Goal: Task Accomplishment & Management: Manage account settings

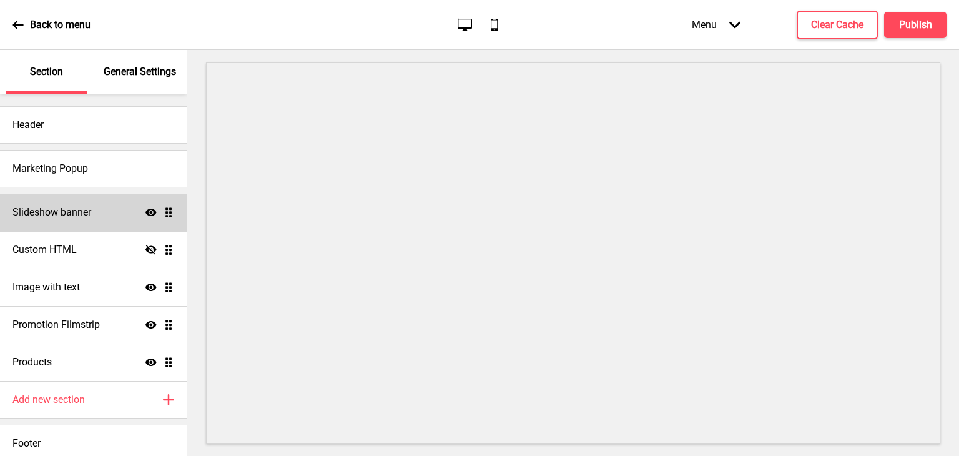
click at [80, 213] on h4 "Slideshow banner" at bounding box center [51, 212] width 79 height 14
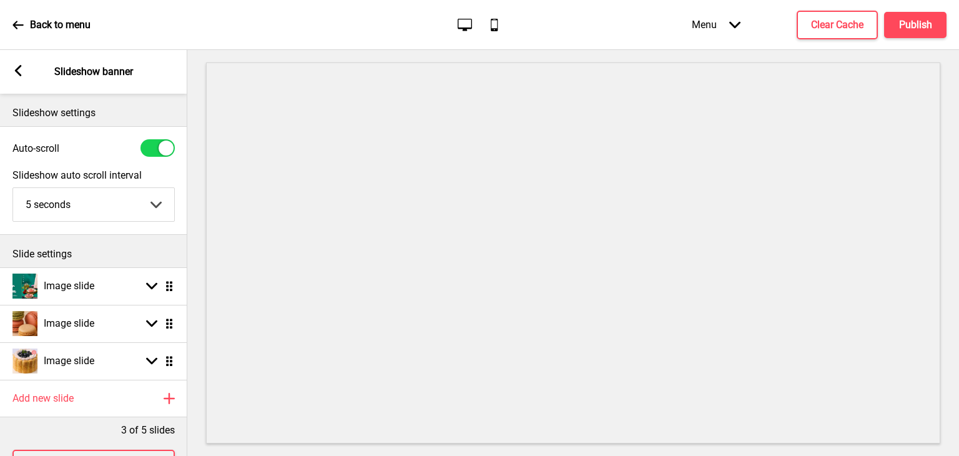
click at [9, 85] on div "Arrow left Slideshow banner" at bounding box center [93, 72] width 187 height 44
click at [19, 71] on rect at bounding box center [17, 70] width 11 height 11
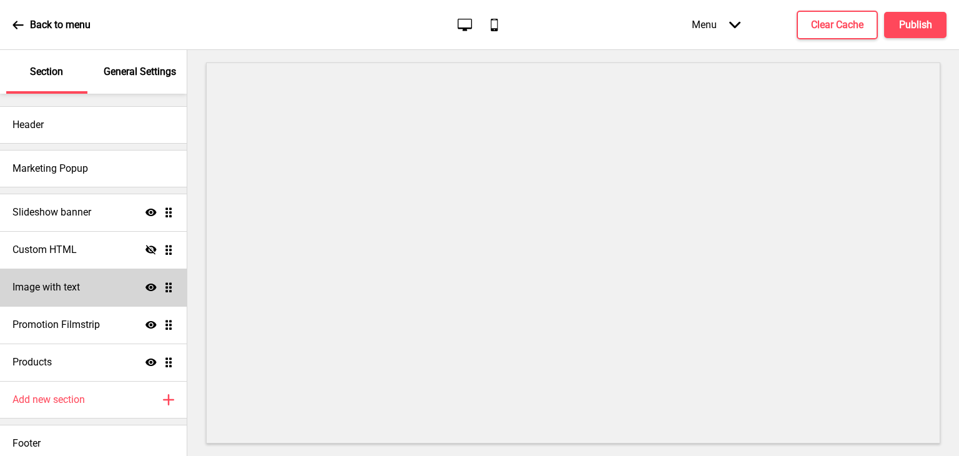
click at [76, 288] on h4 "Image with text" at bounding box center [45, 287] width 67 height 14
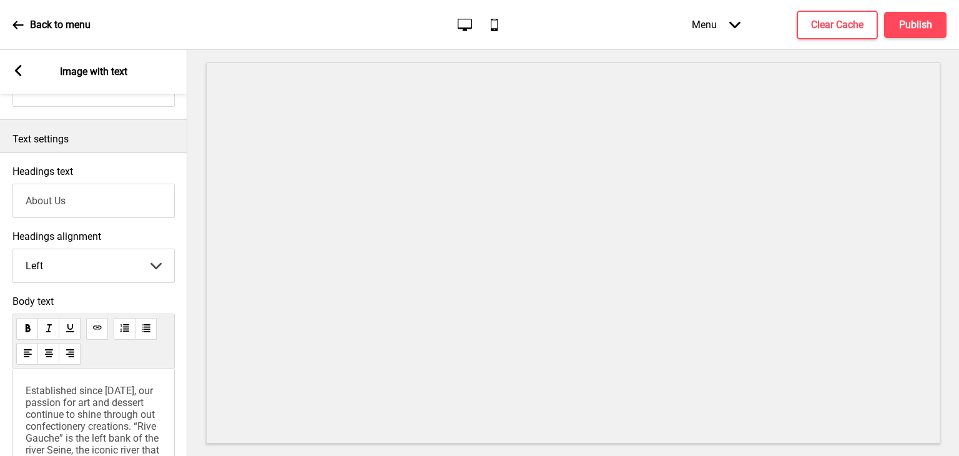
scroll to position [222, 0]
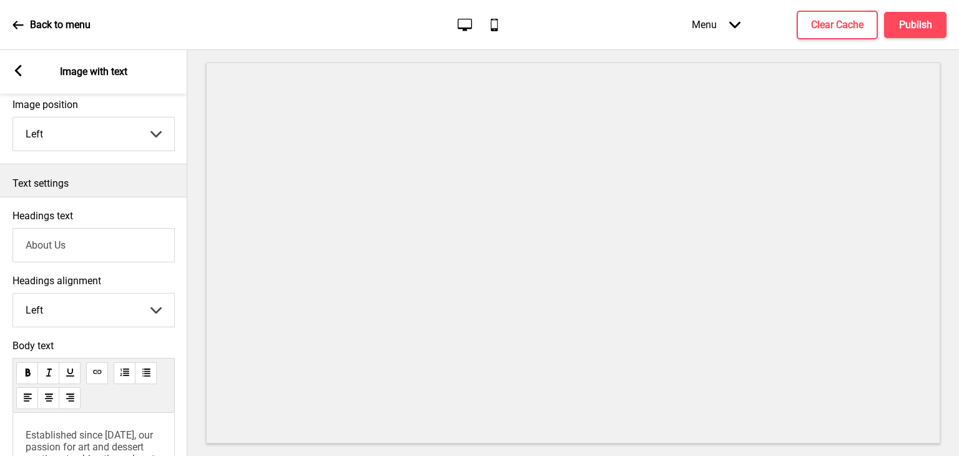
click at [20, 77] on div "Arrow left" at bounding box center [17, 72] width 11 height 14
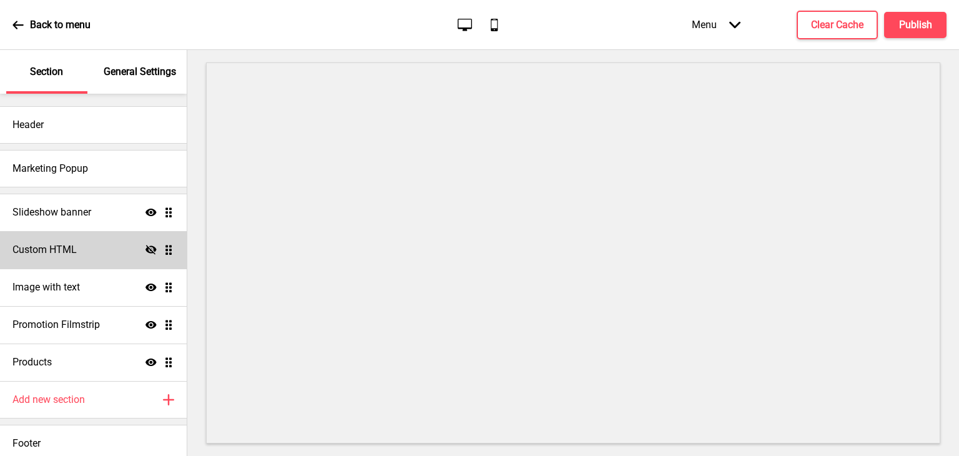
click at [67, 248] on h4 "Custom HTML" at bounding box center [44, 250] width 64 height 14
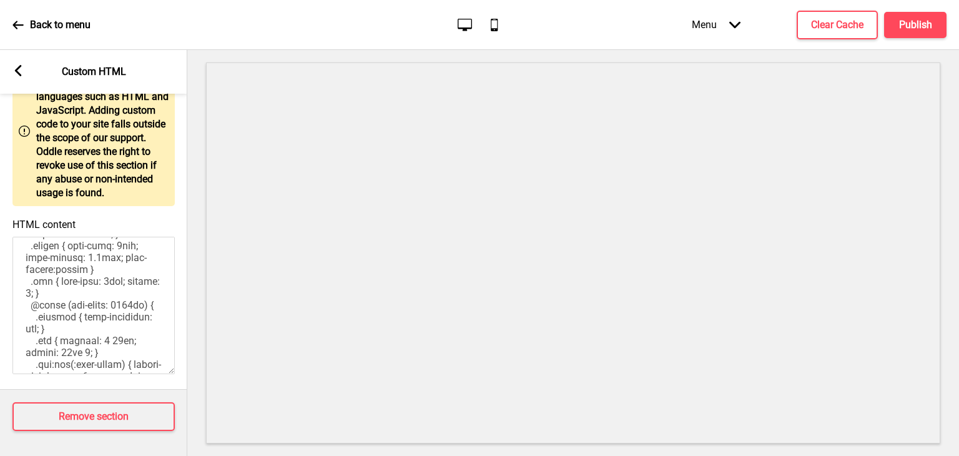
scroll to position [687, 0]
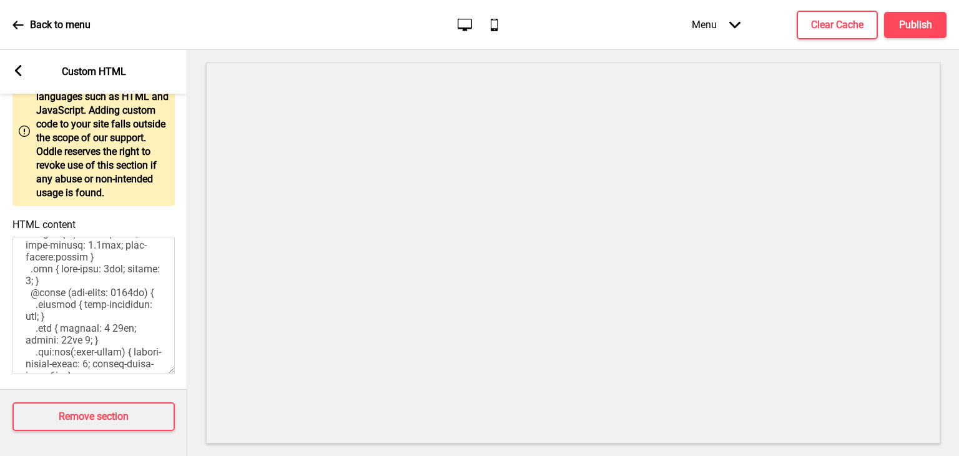
click at [22, 71] on rect at bounding box center [17, 70] width 11 height 11
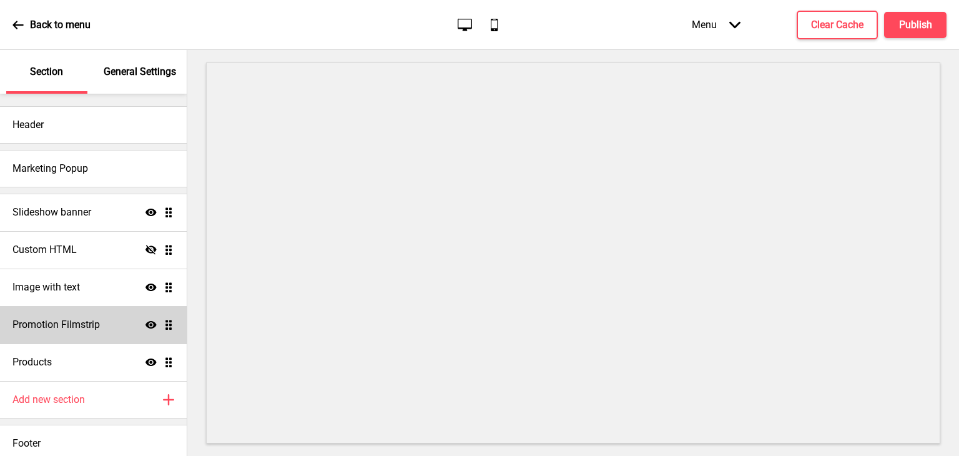
click at [72, 320] on h4 "Promotion Filmstrip" at bounding box center [55, 325] width 87 height 14
select select "center"
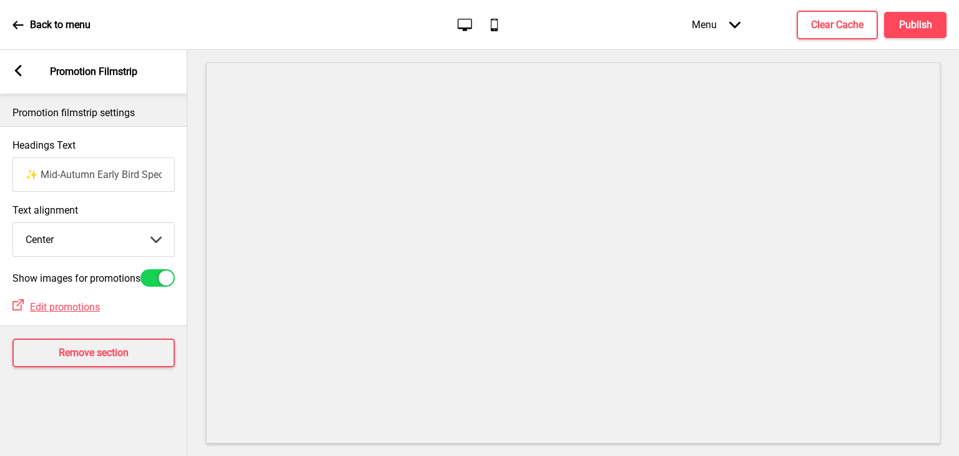
click at [171, 285] on div at bounding box center [166, 277] width 15 height 15
click at [165, 280] on div at bounding box center [157, 277] width 34 height 17
checkbox input "true"
click at [100, 360] on h4 "Remove section" at bounding box center [94, 353] width 70 height 14
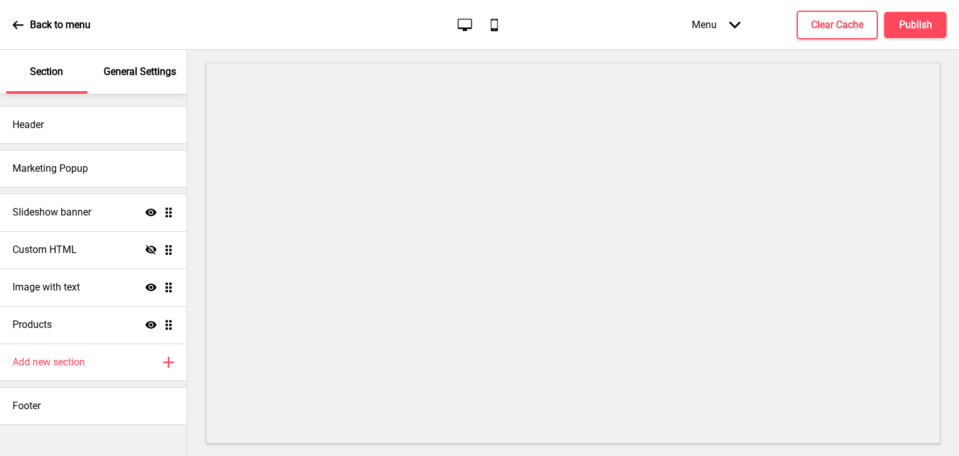
click at [17, 24] on icon at bounding box center [17, 25] width 11 height 8
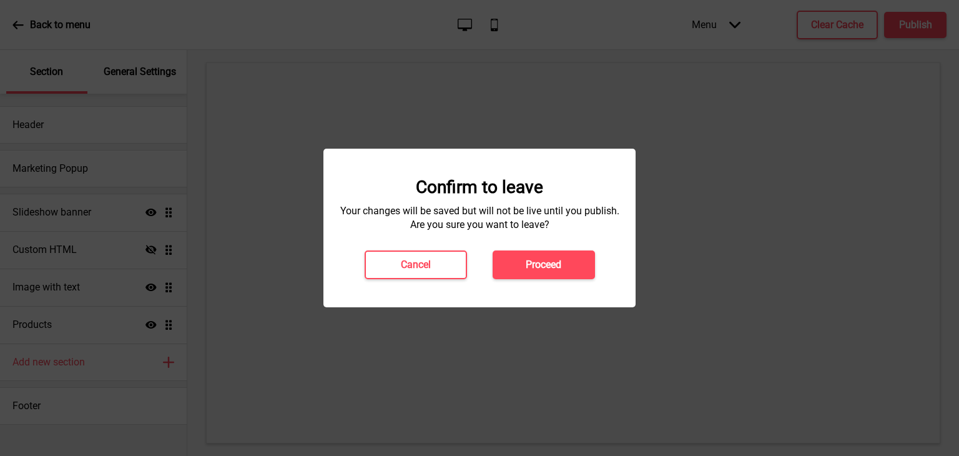
click at [518, 265] on button "Proceed" at bounding box center [544, 264] width 102 height 29
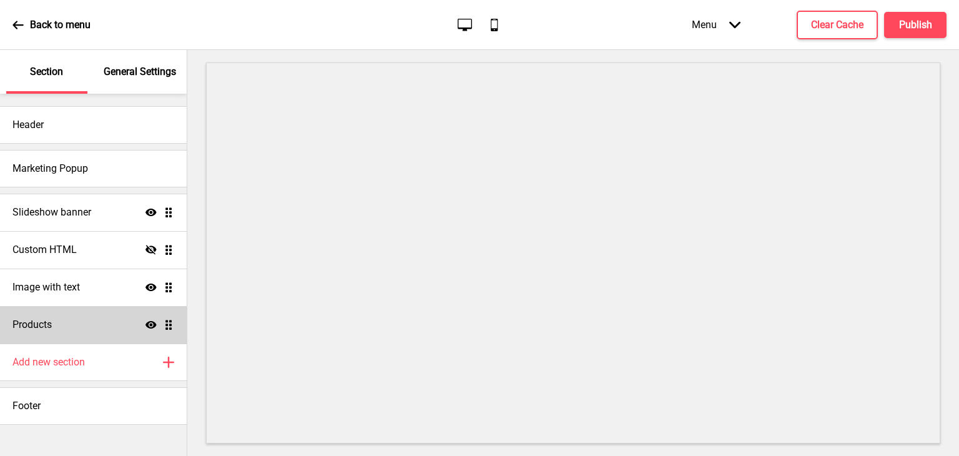
click at [72, 333] on div "Products Show Drag" at bounding box center [93, 324] width 187 height 37
select select "list"
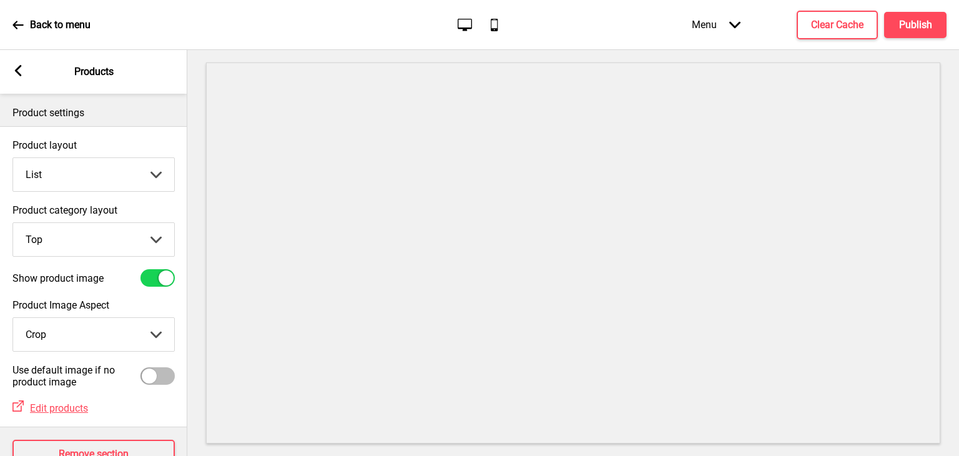
click at [25, 77] on div "Arrow left Products" at bounding box center [93, 72] width 187 height 44
click at [17, 76] on div "Arrow left" at bounding box center [17, 72] width 11 height 14
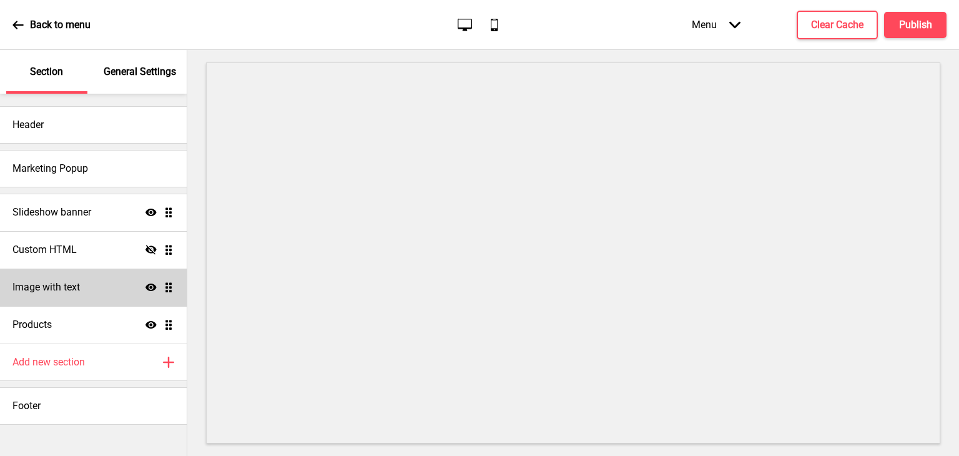
click at [79, 295] on div "Image with text Show Drag" at bounding box center [93, 286] width 187 height 37
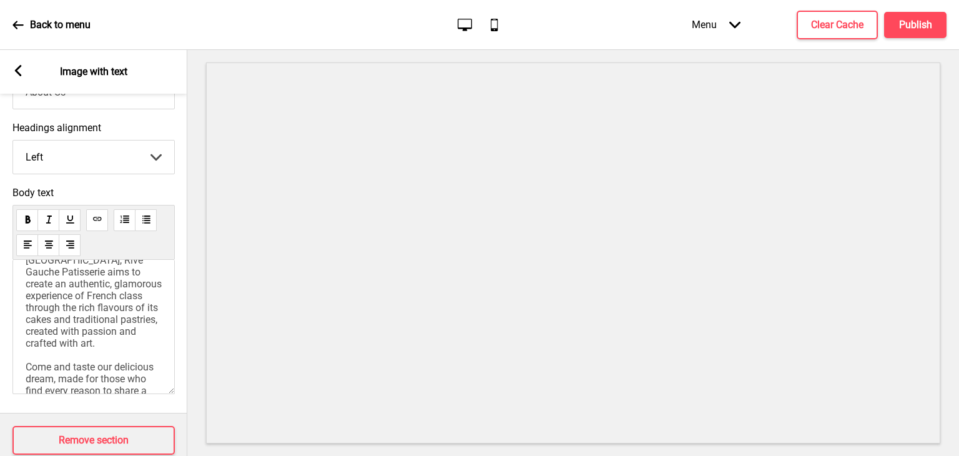
scroll to position [255, 0]
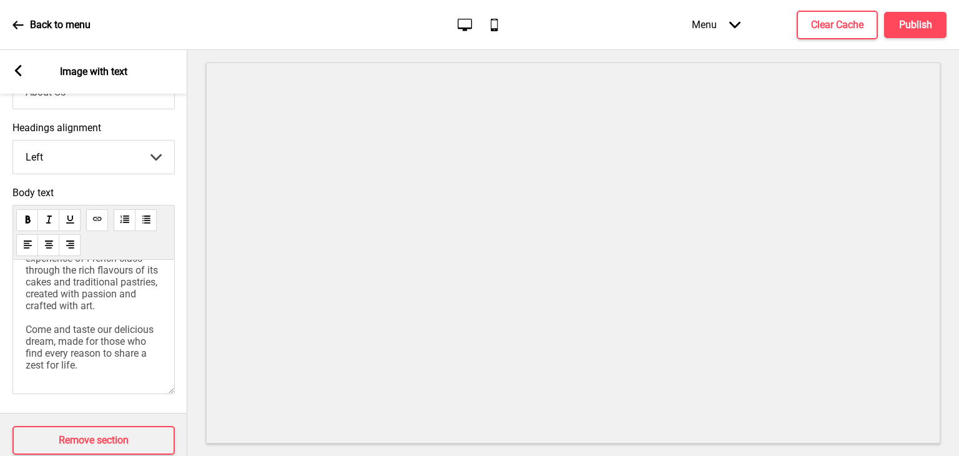
click at [24, 80] on div "Arrow left Image with text" at bounding box center [93, 72] width 187 height 44
click at [24, 75] on div "Arrow left Image with text" at bounding box center [93, 72] width 187 height 44
click at [13, 68] on rect at bounding box center [17, 70] width 11 height 11
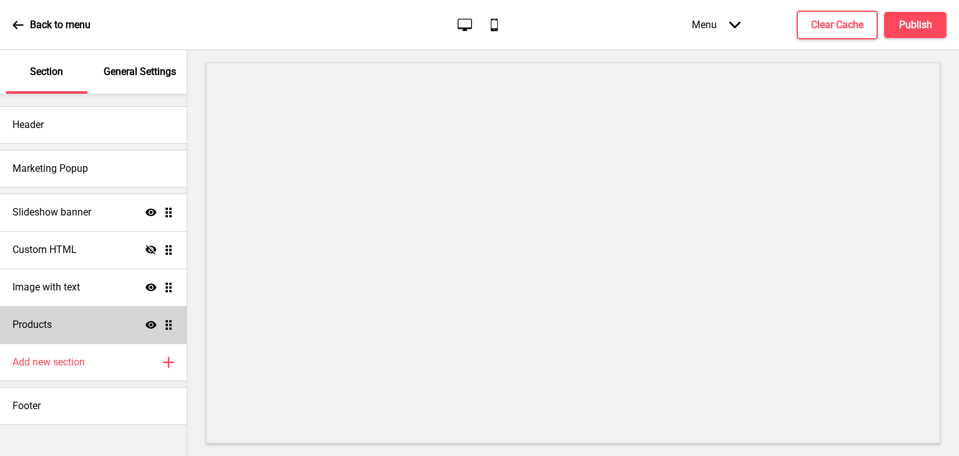
click at [68, 316] on div "Products Show Drag" at bounding box center [93, 324] width 187 height 37
select select "list"
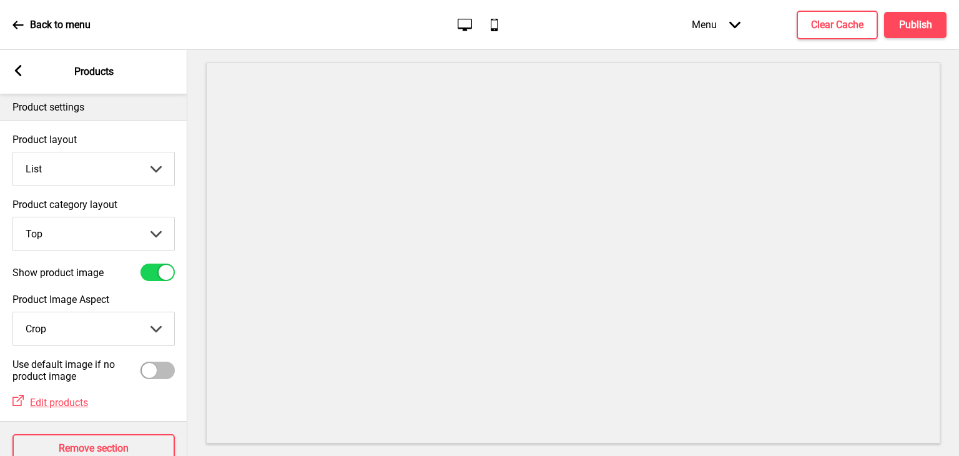
scroll to position [0, 0]
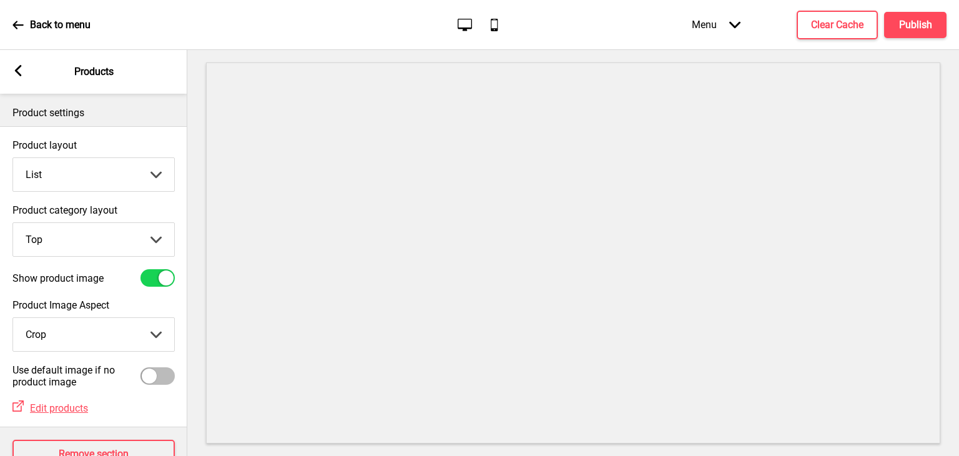
click at [20, 73] on icon at bounding box center [18, 70] width 7 height 11
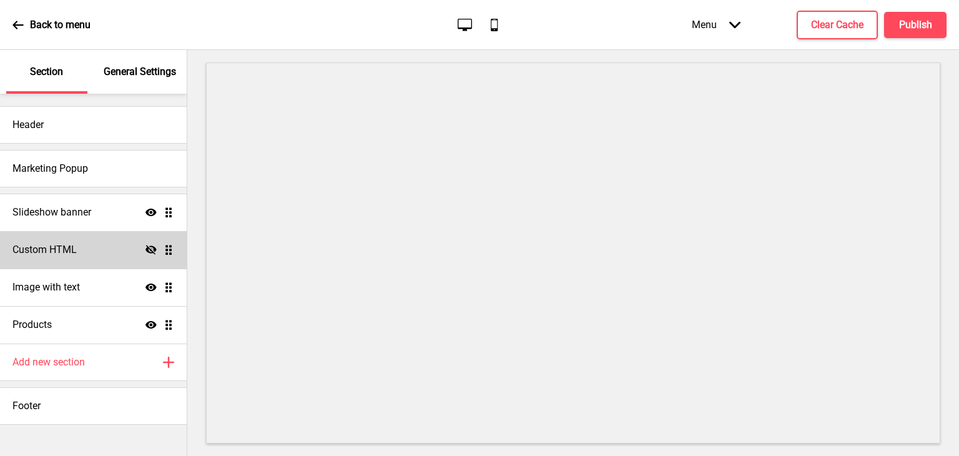
click at [87, 257] on div "Custom HTML Hide Drag" at bounding box center [93, 249] width 187 height 37
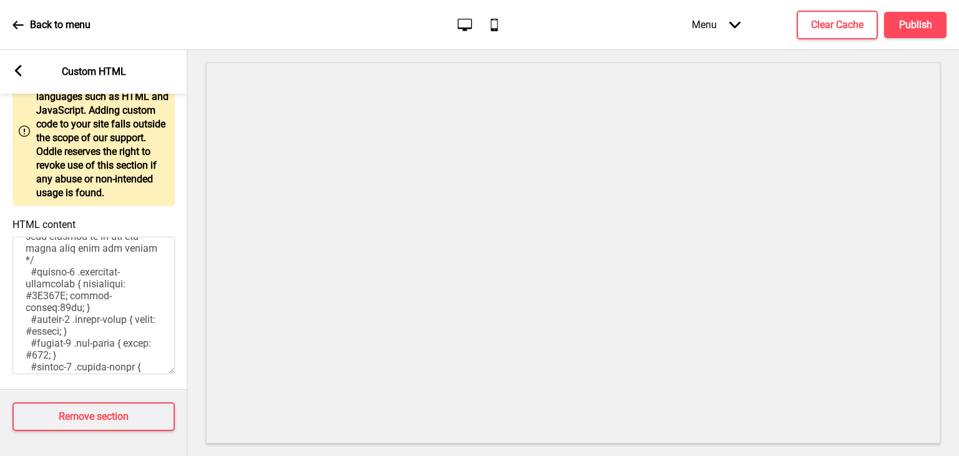
scroll to position [312, 0]
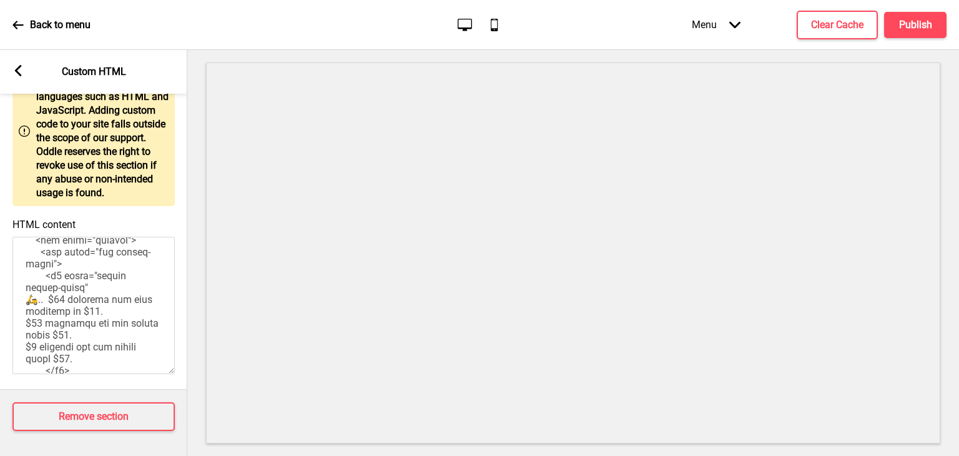
click at [12, 72] on rect at bounding box center [17, 70] width 11 height 11
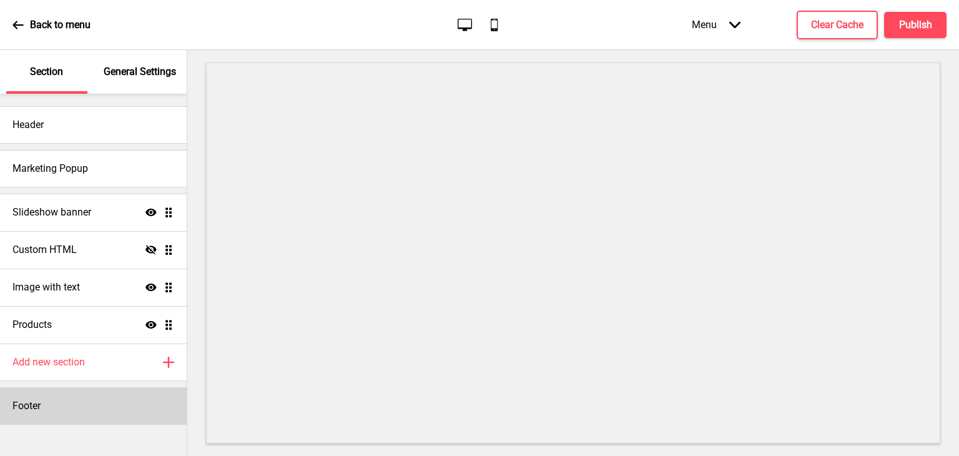
click at [86, 411] on div "Footer" at bounding box center [93, 405] width 187 height 37
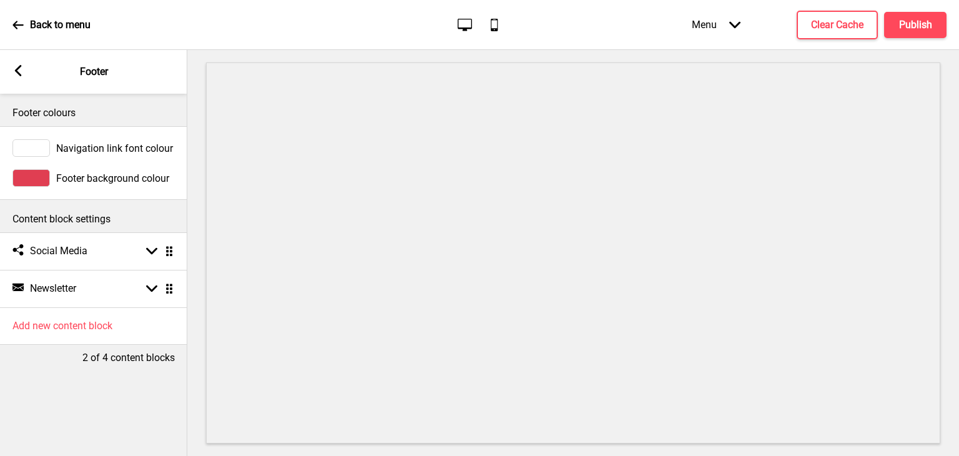
click at [23, 83] on div "Arrow left Footer" at bounding box center [93, 72] width 187 height 44
click at [18, 72] on icon at bounding box center [18, 70] width 7 height 11
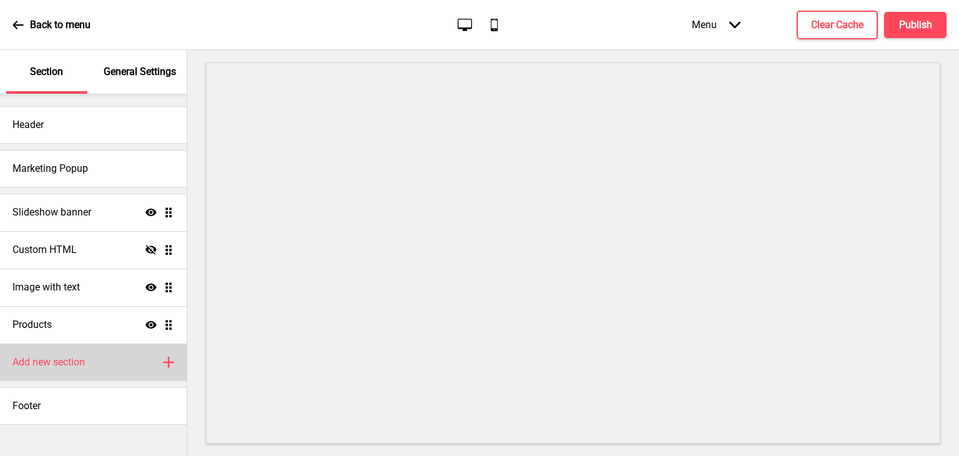
click at [112, 363] on div "Add new section Plus" at bounding box center [93, 361] width 187 height 37
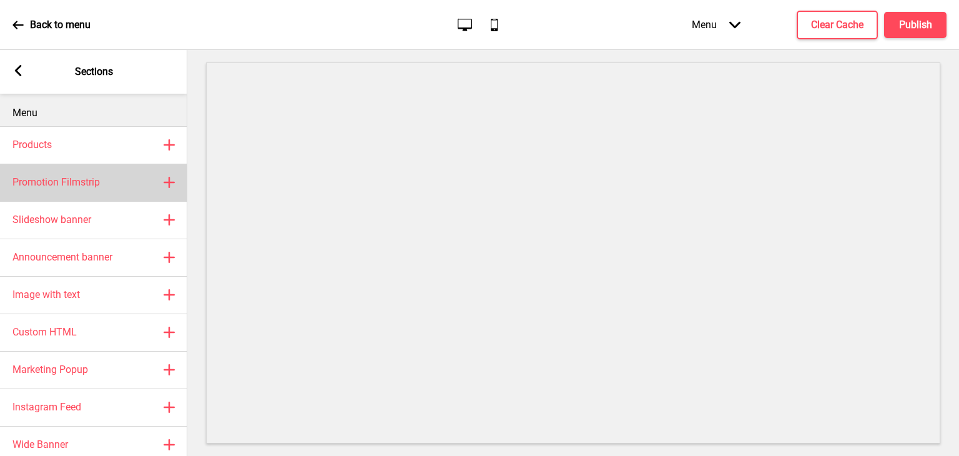
click at [106, 185] on div "Promotion Filmstrip Plus" at bounding box center [93, 182] width 187 height 37
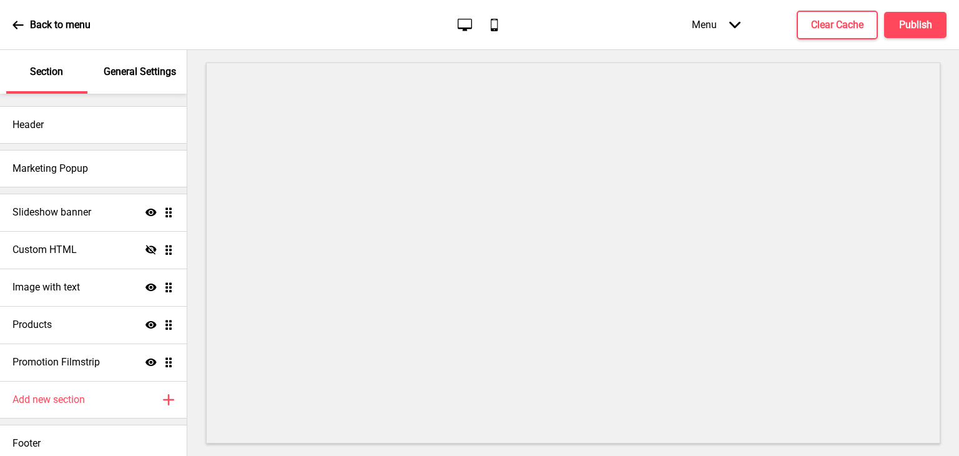
select select "center"
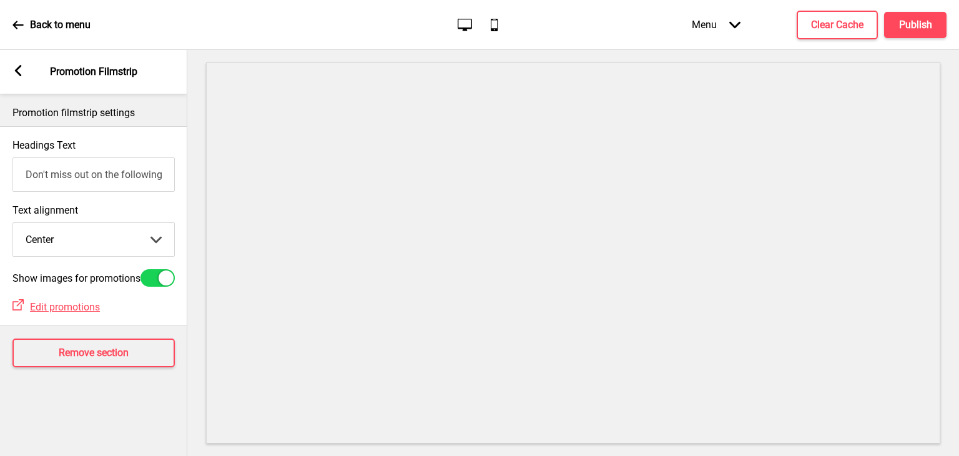
click at [19, 66] on rect at bounding box center [17, 70] width 11 height 11
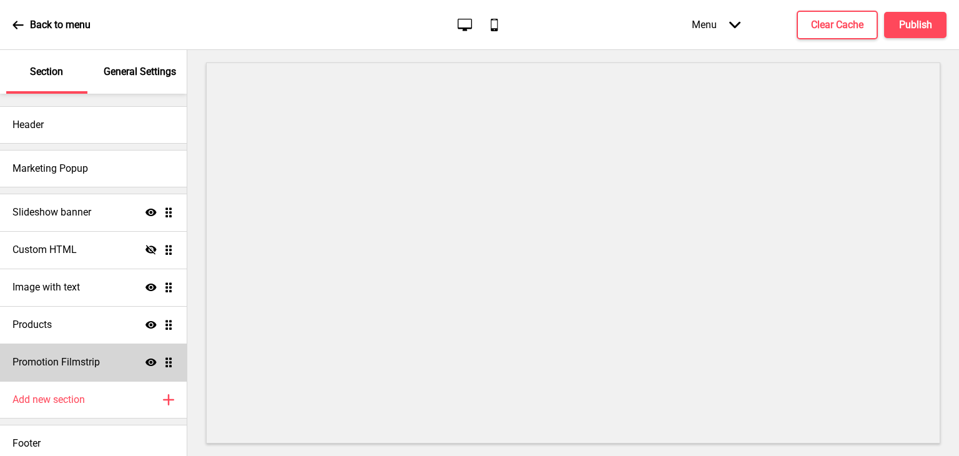
click at [66, 356] on h4 "Promotion Filmstrip" at bounding box center [55, 362] width 87 height 14
select select "center"
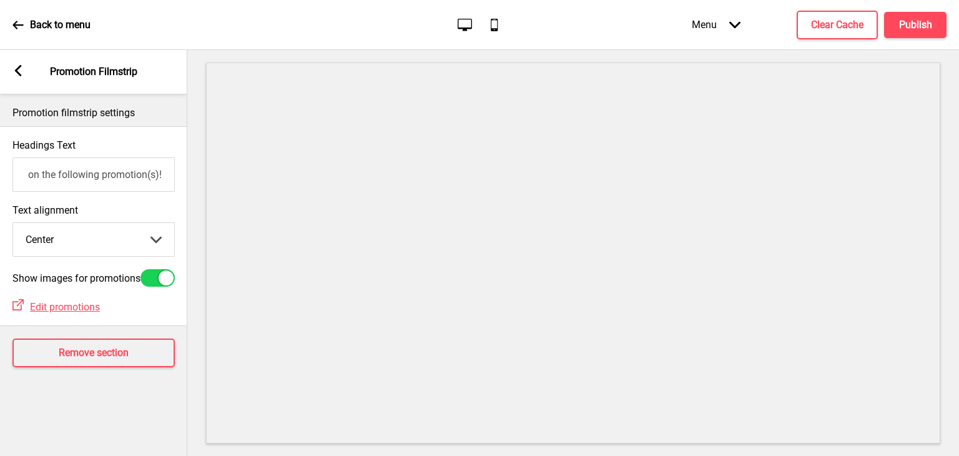
drag, startPoint x: 107, startPoint y: 177, endPoint x: 177, endPoint y: 178, distance: 69.3
click at [177, 178] on div "Headings Text Don't miss out on the following promotion(s)!" at bounding box center [93, 165] width 187 height 65
click at [130, 360] on button "Remove section" at bounding box center [93, 352] width 162 height 29
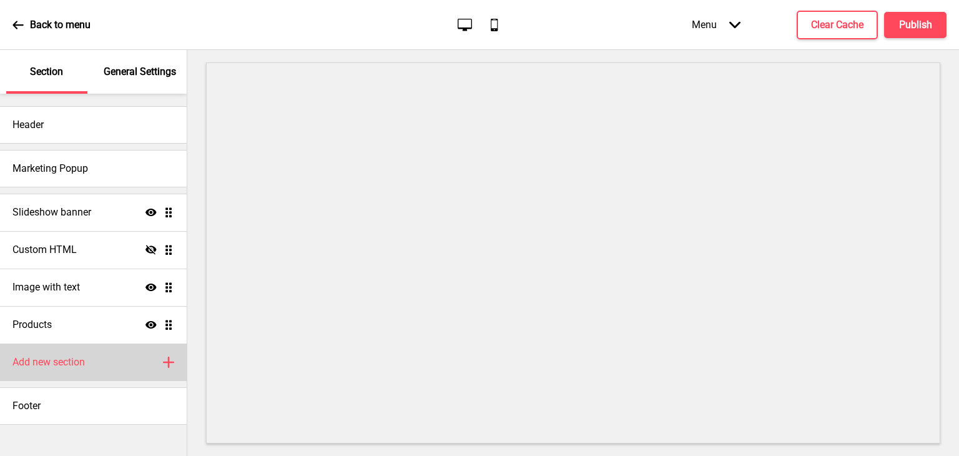
click at [137, 351] on div "Add new section Plus" at bounding box center [93, 361] width 187 height 37
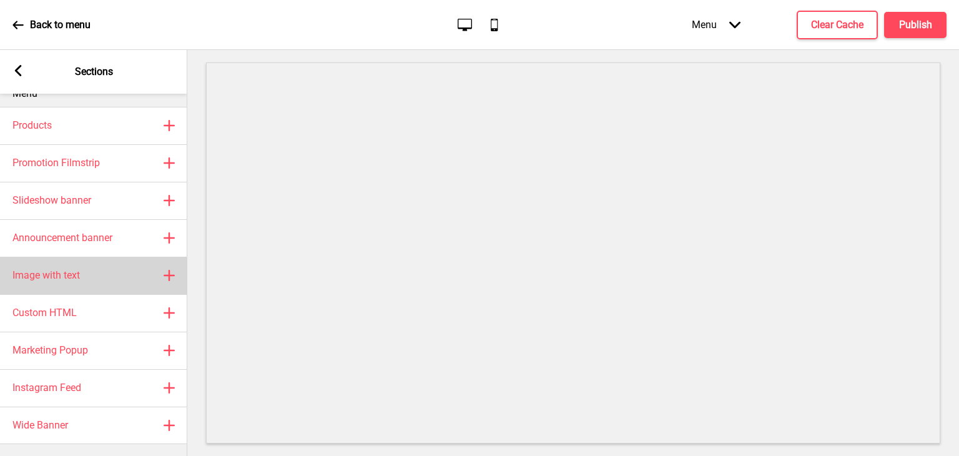
scroll to position [29, 0]
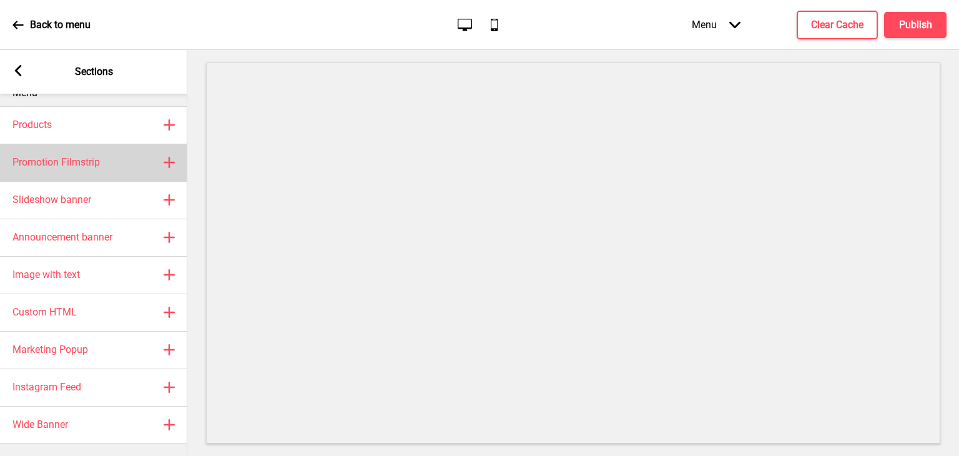
click at [79, 159] on h4 "Promotion Filmstrip" at bounding box center [55, 162] width 87 height 14
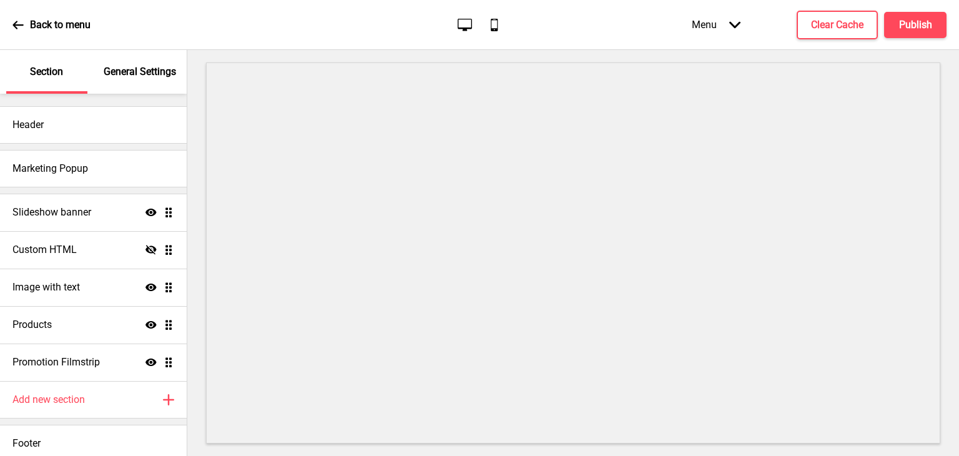
select select "center"
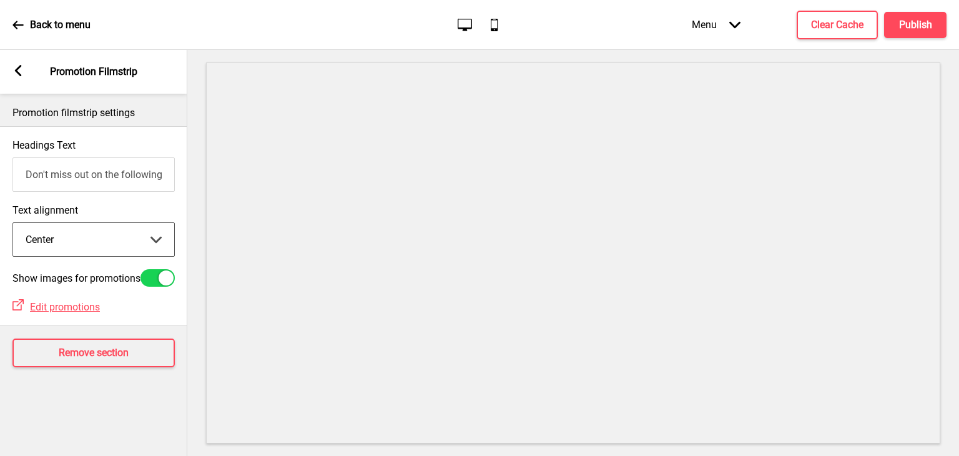
click at [95, 239] on select "Left Center Right" at bounding box center [93, 239] width 161 height 33
click at [97, 237] on select "Left Center Right" at bounding box center [93, 239] width 161 height 33
click at [71, 311] on span "Edit promotions" at bounding box center [65, 307] width 70 height 12
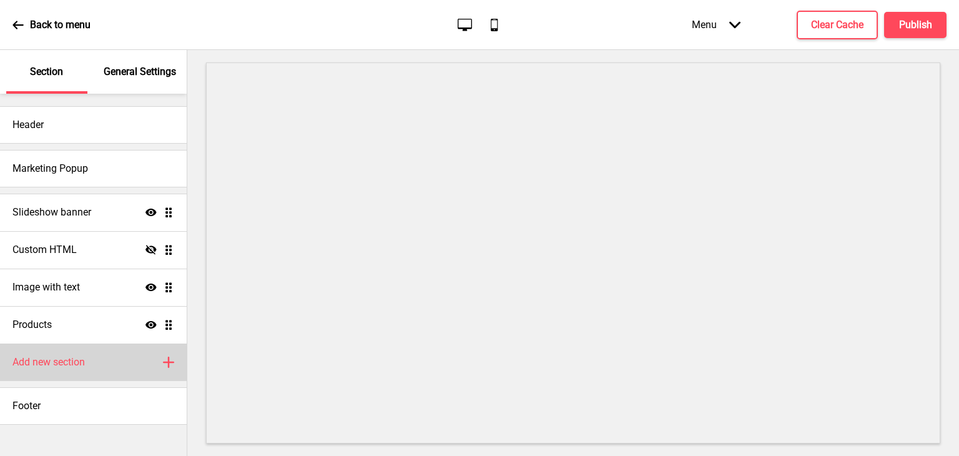
click at [56, 350] on div "Add new section Plus" at bounding box center [93, 361] width 187 height 37
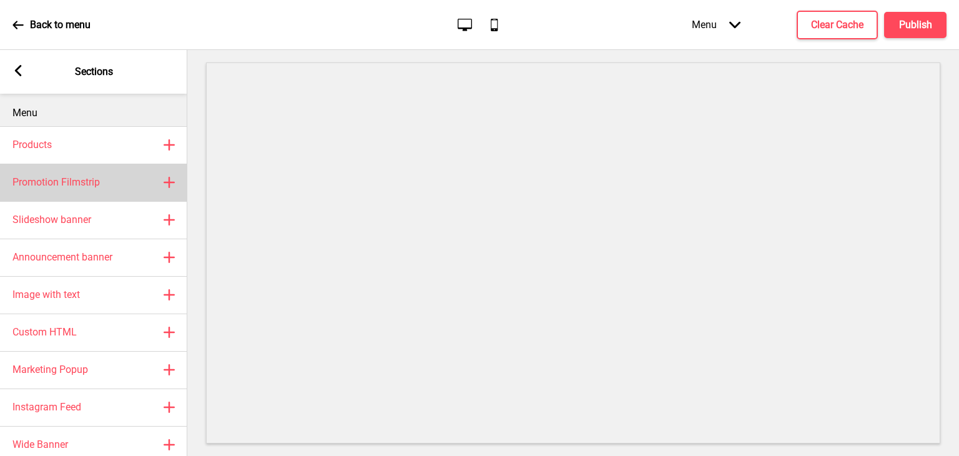
click at [57, 195] on div "Promotion Filmstrip Plus" at bounding box center [93, 182] width 187 height 37
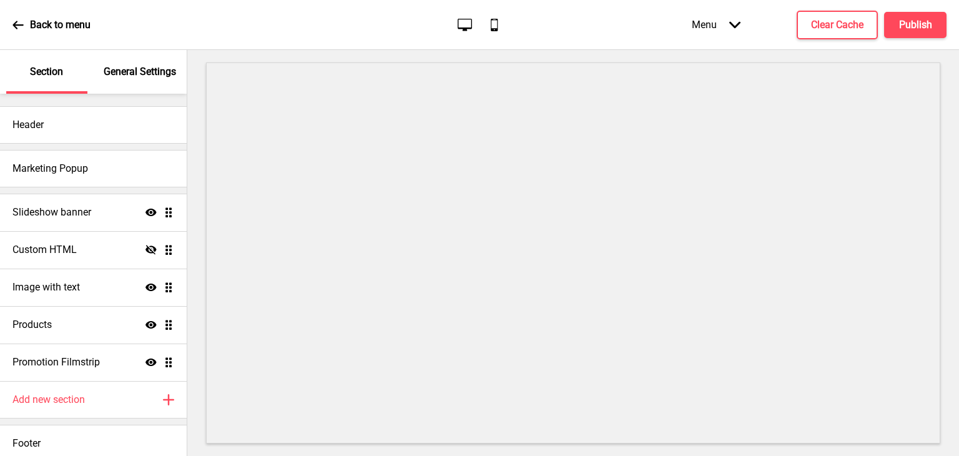
select select "center"
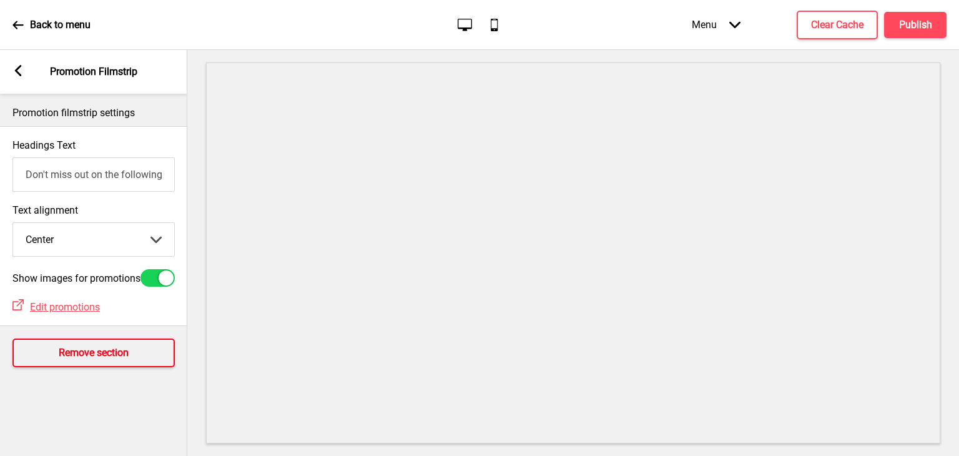
click at [150, 367] on button "Remove section" at bounding box center [93, 352] width 162 height 29
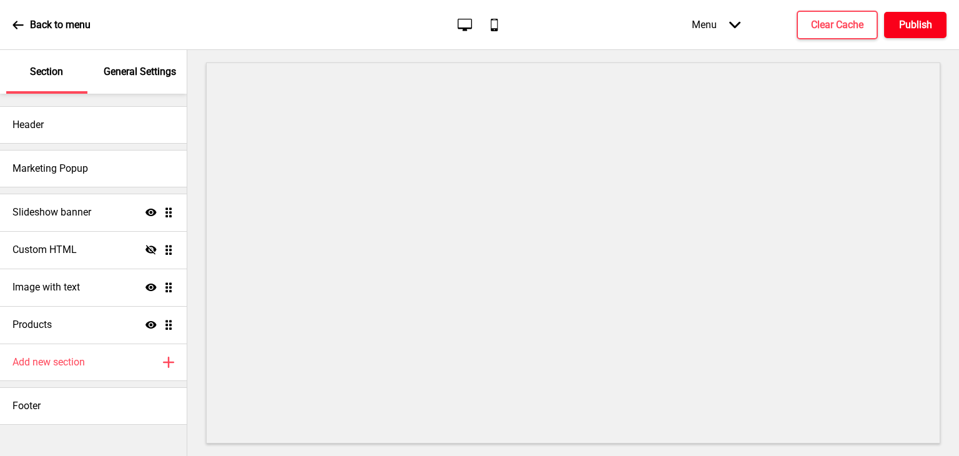
click at [911, 16] on button "Publish" at bounding box center [915, 25] width 62 height 26
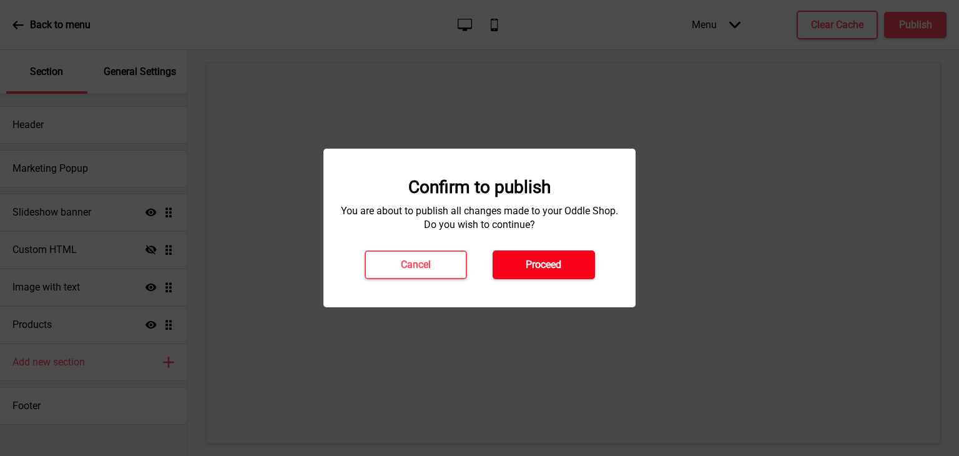
click at [559, 260] on h4 "Proceed" at bounding box center [544, 265] width 36 height 14
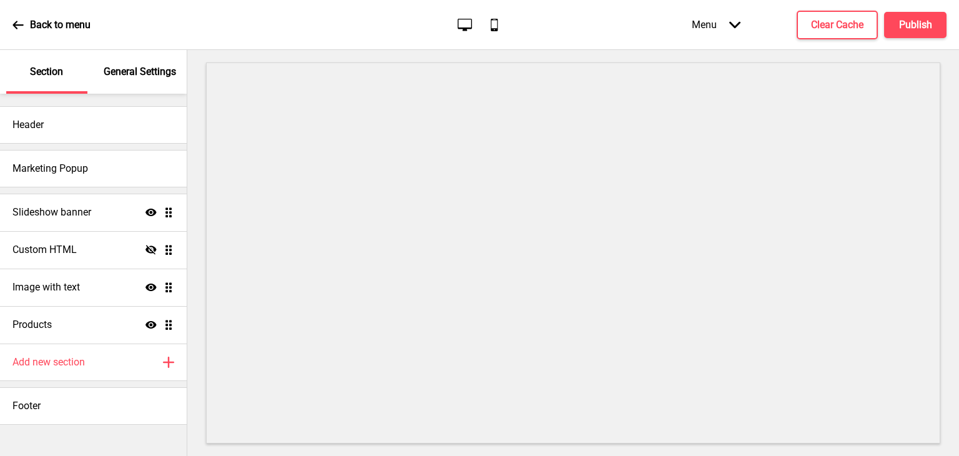
click at [17, 17] on div "Back to menu" at bounding box center [51, 25] width 78 height 34
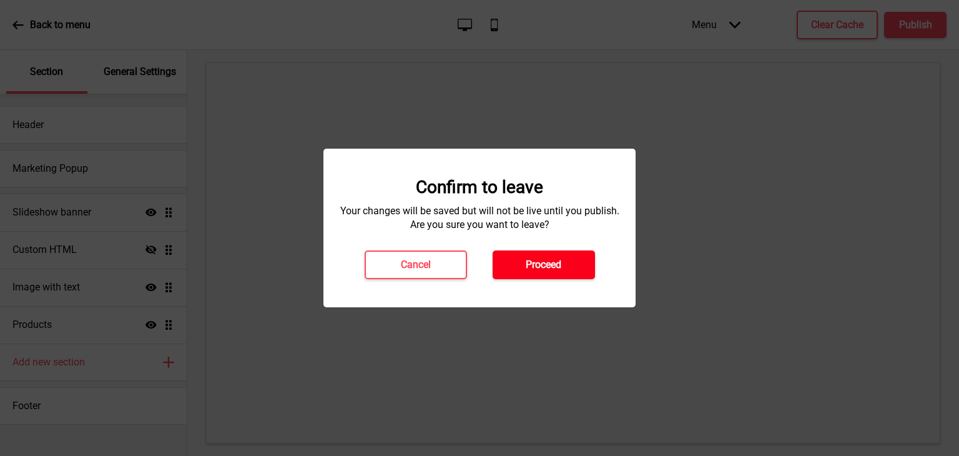
click at [517, 265] on button "Proceed" at bounding box center [544, 264] width 102 height 29
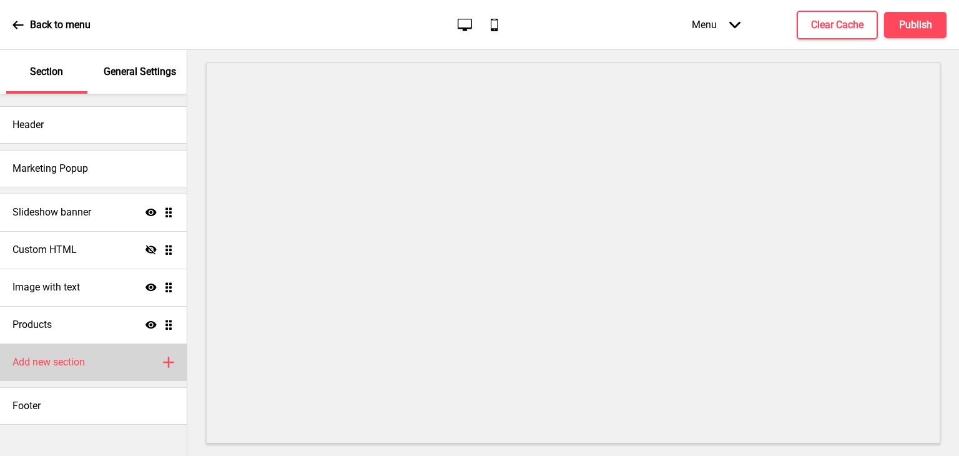
click at [87, 363] on div "Add new section Plus" at bounding box center [93, 361] width 187 height 37
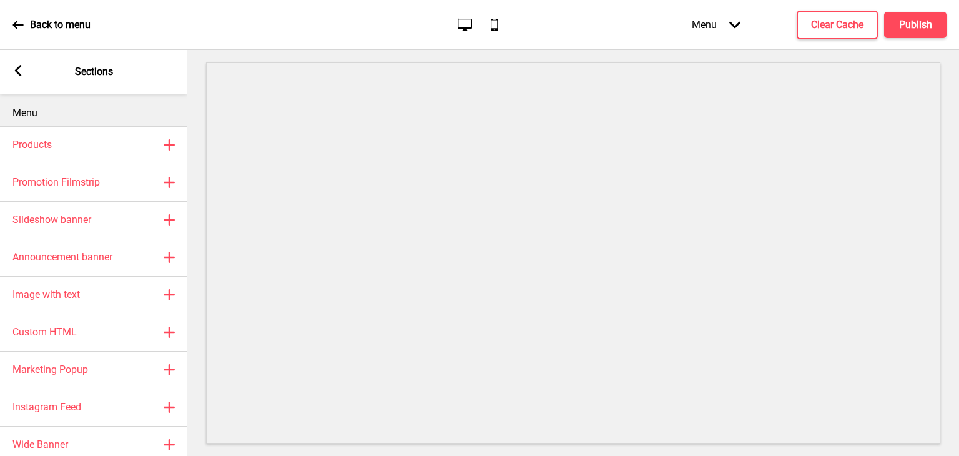
click at [17, 66] on rect at bounding box center [17, 70] width 11 height 11
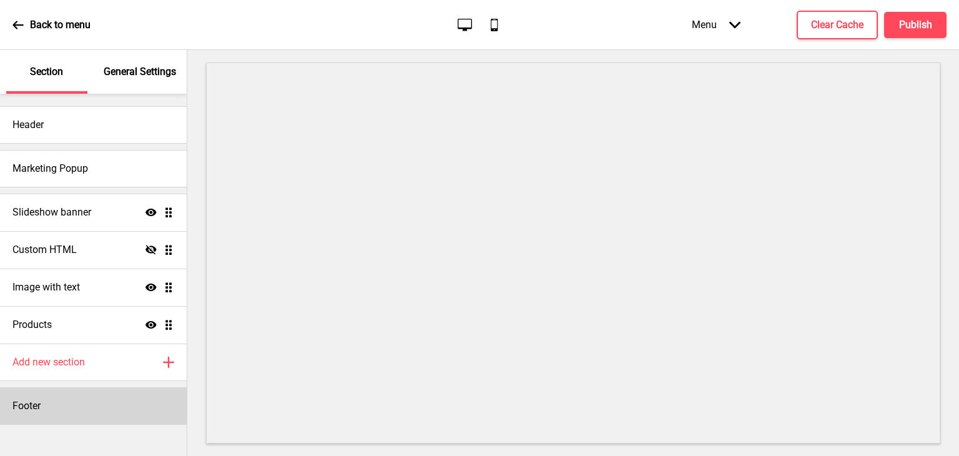
click at [64, 418] on div "Footer" at bounding box center [93, 405] width 187 height 37
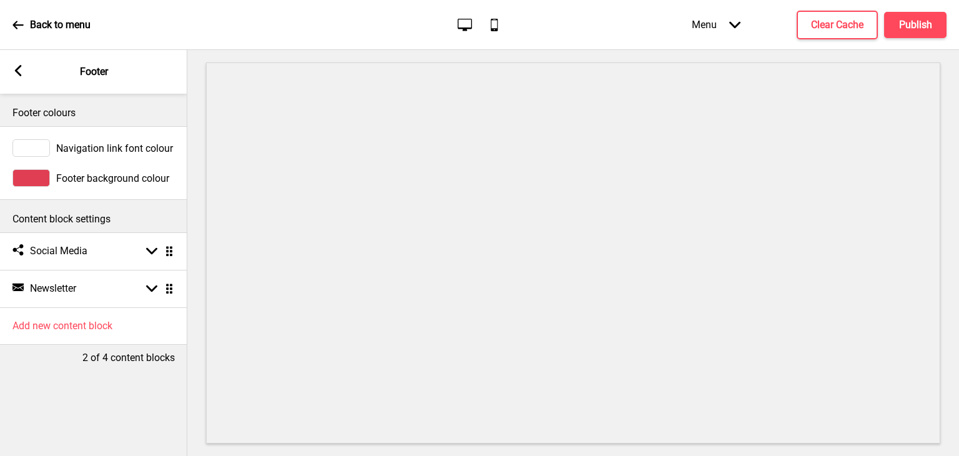
click at [7, 66] on div "Arrow left Footer" at bounding box center [93, 72] width 187 height 44
click at [17, 72] on icon at bounding box center [18, 70] width 7 height 11
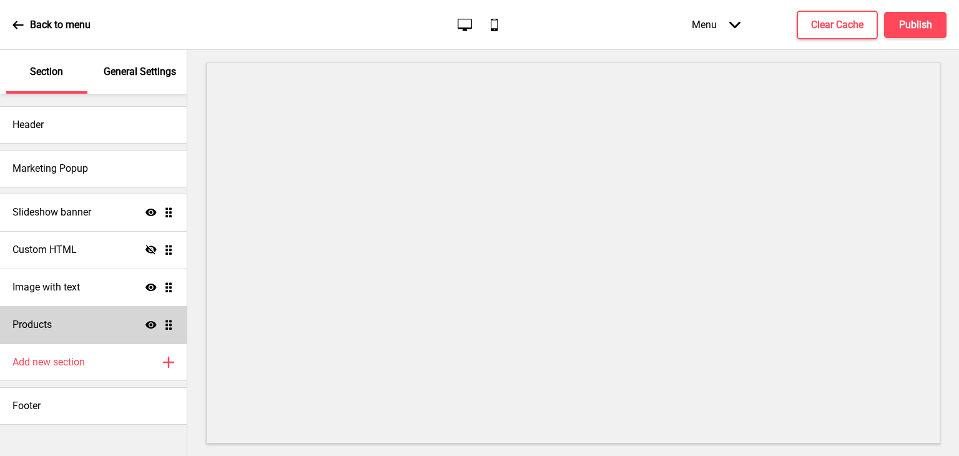
click at [59, 332] on div "Products Show Drag" at bounding box center [93, 324] width 187 height 37
select select "list"
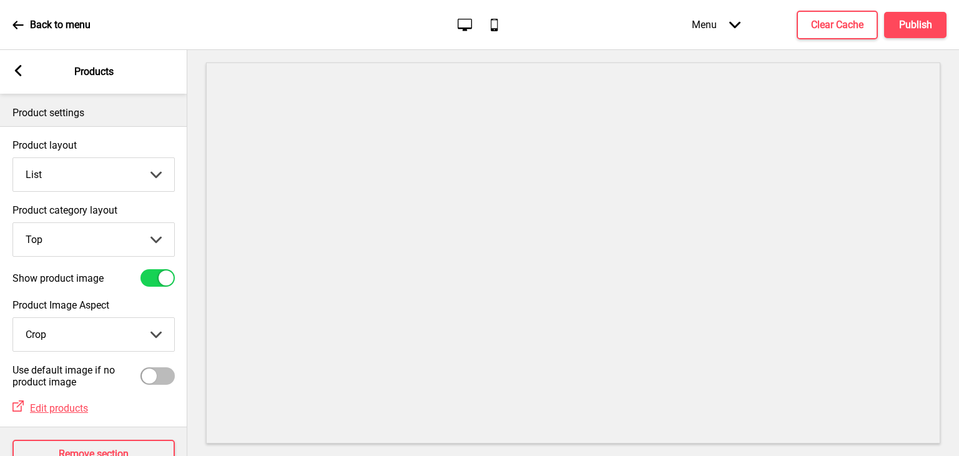
click at [22, 74] on rect at bounding box center [17, 70] width 11 height 11
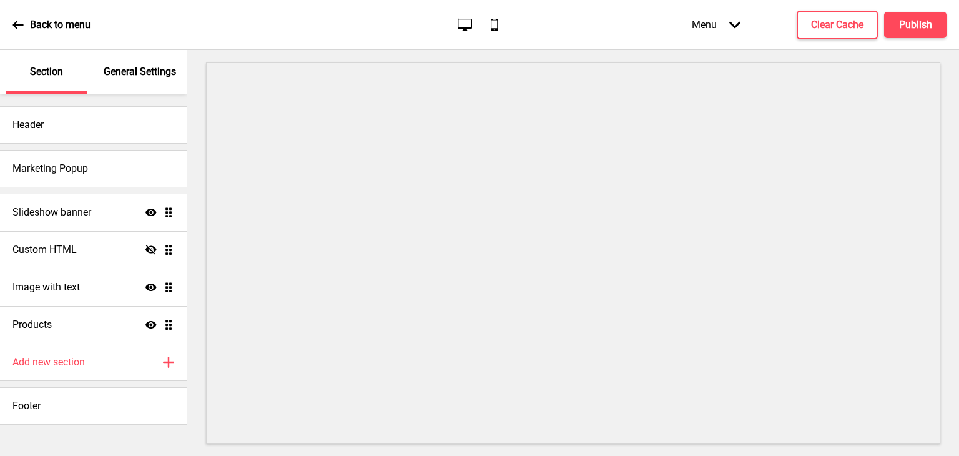
click at [20, 22] on icon at bounding box center [17, 24] width 11 height 11
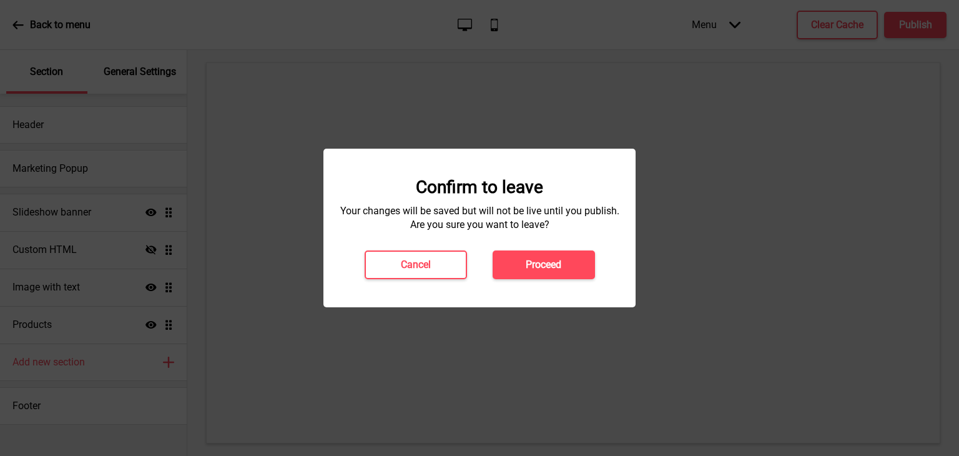
drag, startPoint x: 520, startPoint y: 267, endPoint x: 522, endPoint y: 279, distance: 12.1
click at [522, 279] on div "Confirm to leave Your changes will be saved but will not be live until you publ…" at bounding box center [479, 228] width 312 height 159
drag, startPoint x: 517, startPoint y: 268, endPoint x: 519, endPoint y: 261, distance: 7.3
click at [517, 273] on button "Proceed" at bounding box center [544, 264] width 102 height 29
